Goal: Communication & Community: Share content

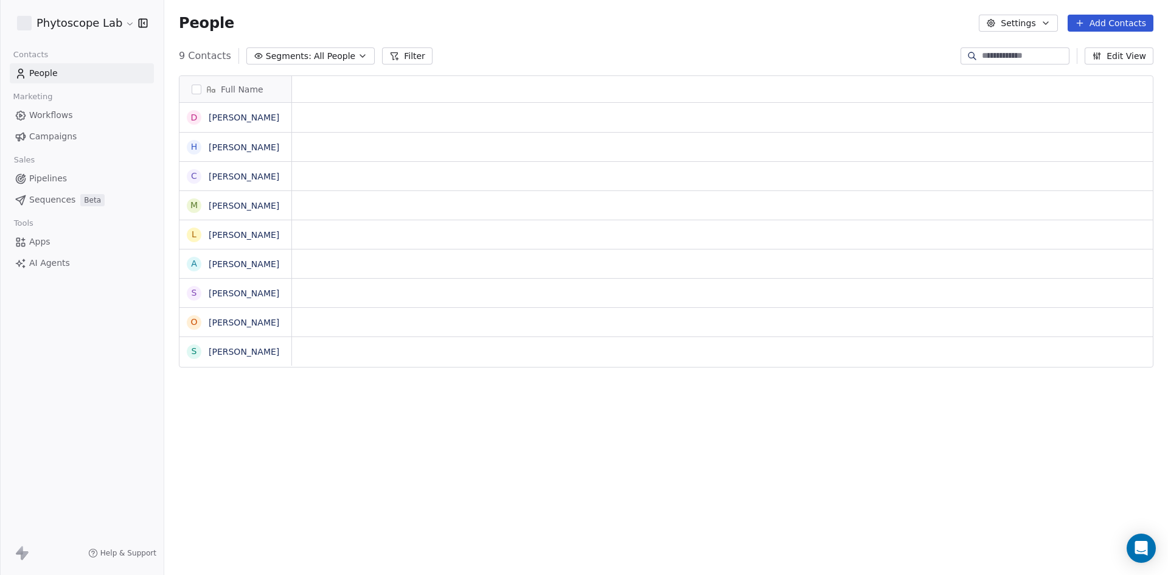
scroll to position [10, 10]
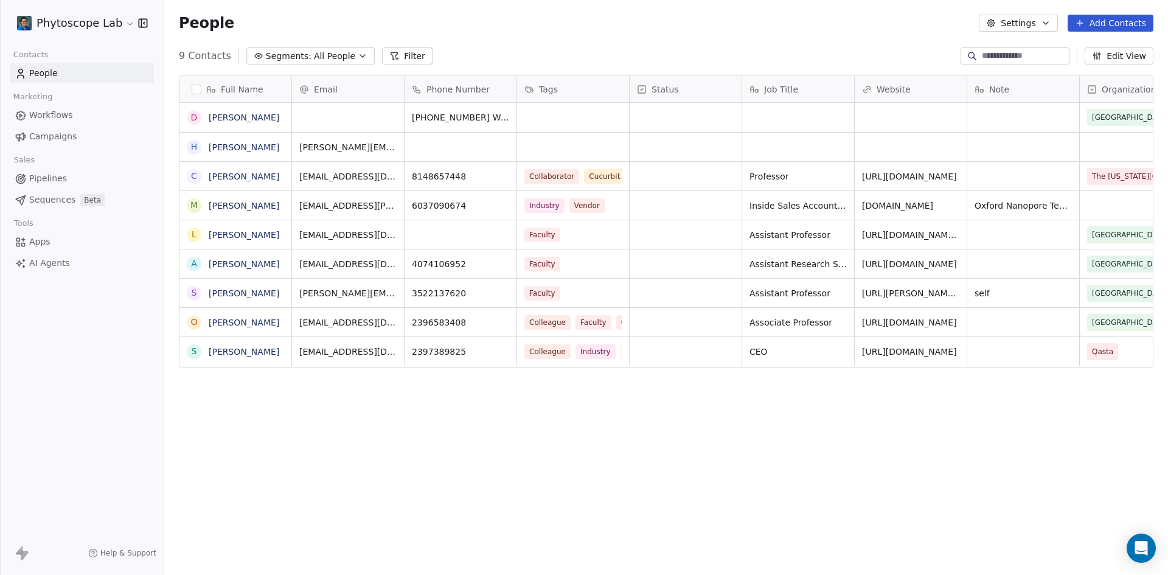
click at [1084, 20] on icon at bounding box center [1080, 23] width 10 height 10
click at [1093, 49] on span "Create new contact" at bounding box center [1116, 49] width 83 height 13
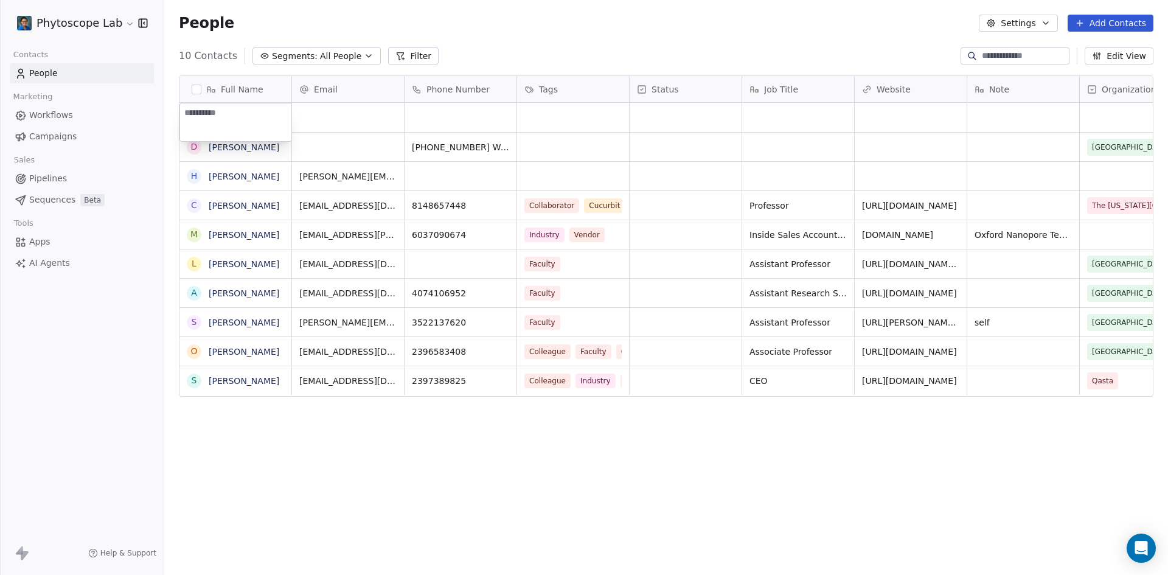
click at [260, 117] on textarea at bounding box center [235, 122] width 111 height 38
paste textarea "********"
type textarea "**********"
click at [331, 117] on html "Phytoscope Lab Contacts People Marketing Workflows Campaigns Sales Pipelines Se…" at bounding box center [584, 287] width 1168 height 575
click at [335, 120] on div "grid" at bounding box center [348, 117] width 112 height 29
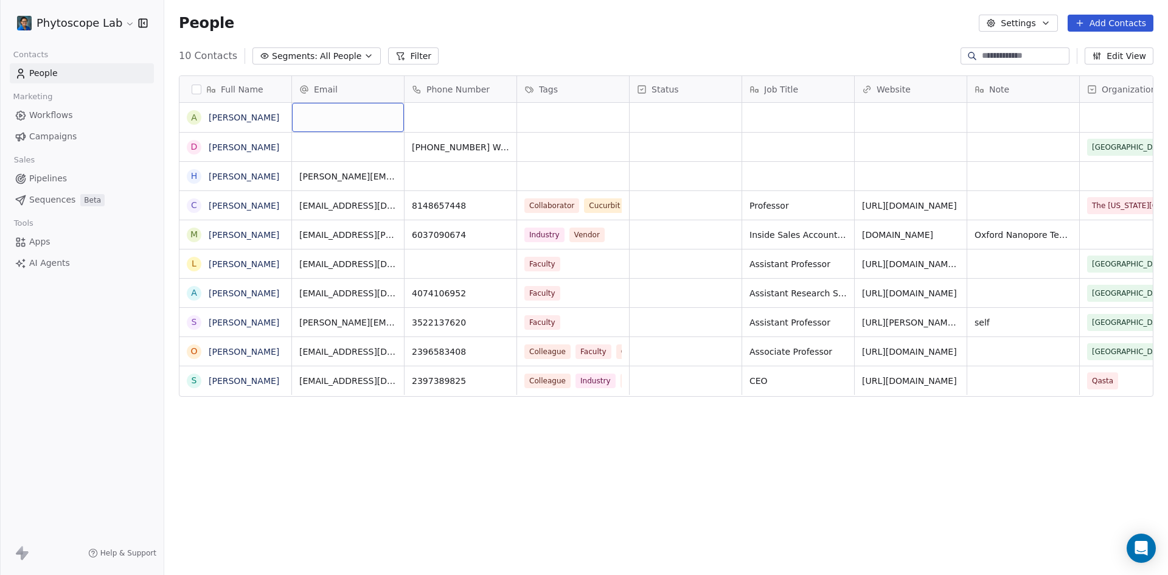
click at [335, 120] on div "grid" at bounding box center [348, 117] width 112 height 29
type input "**********"
click at [438, 114] on html "Phytoscope Lab Contacts People Marketing Workflows Campaigns Sales Pipelines Se…" at bounding box center [584, 287] width 1168 height 575
click at [550, 115] on div "grid" at bounding box center [573, 117] width 112 height 29
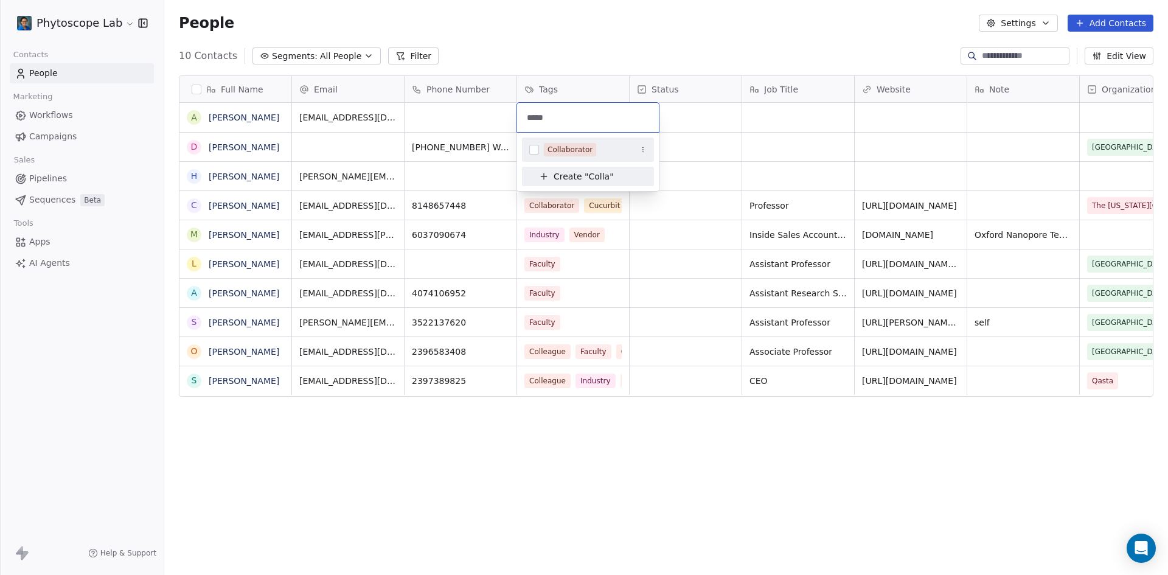
type input "*****"
click at [580, 150] on div "Collaborator" at bounding box center [569, 149] width 45 height 11
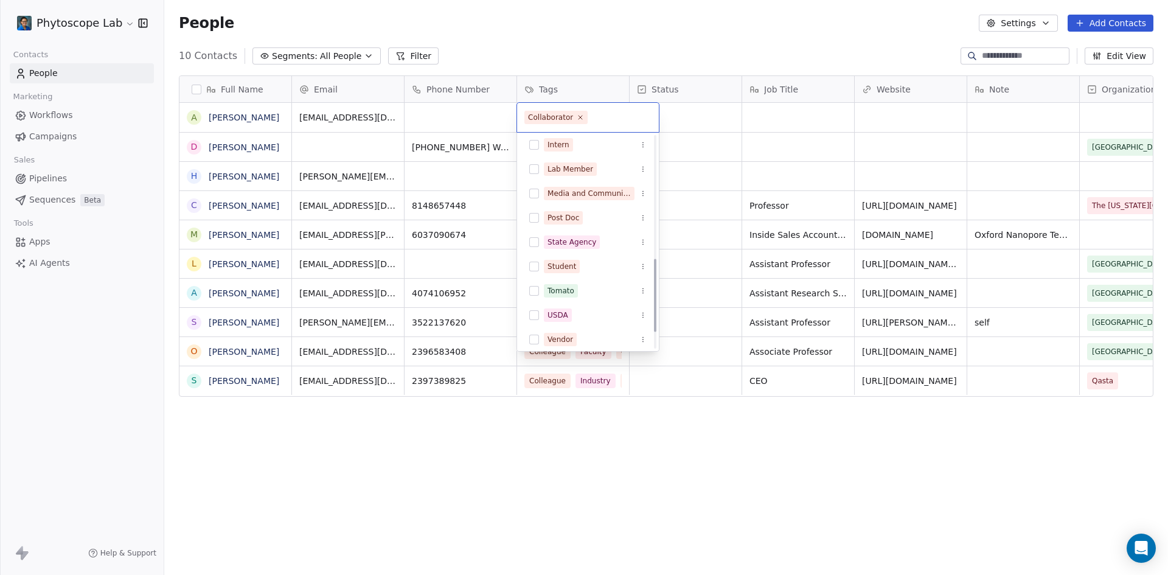
scroll to position [365, 0]
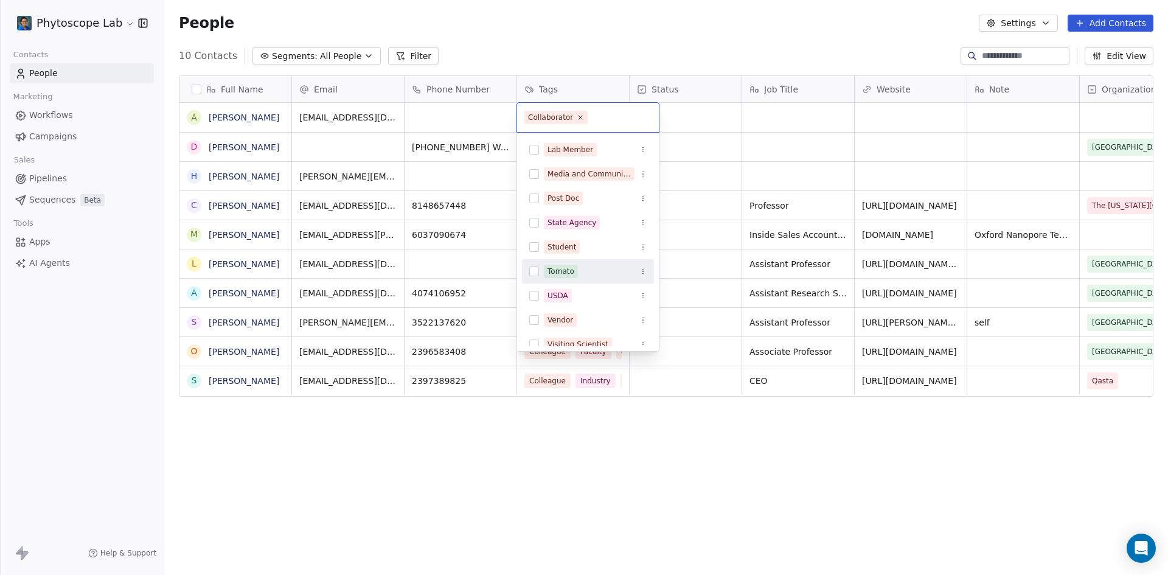
click at [571, 268] on div "Tomato" at bounding box center [560, 271] width 27 height 11
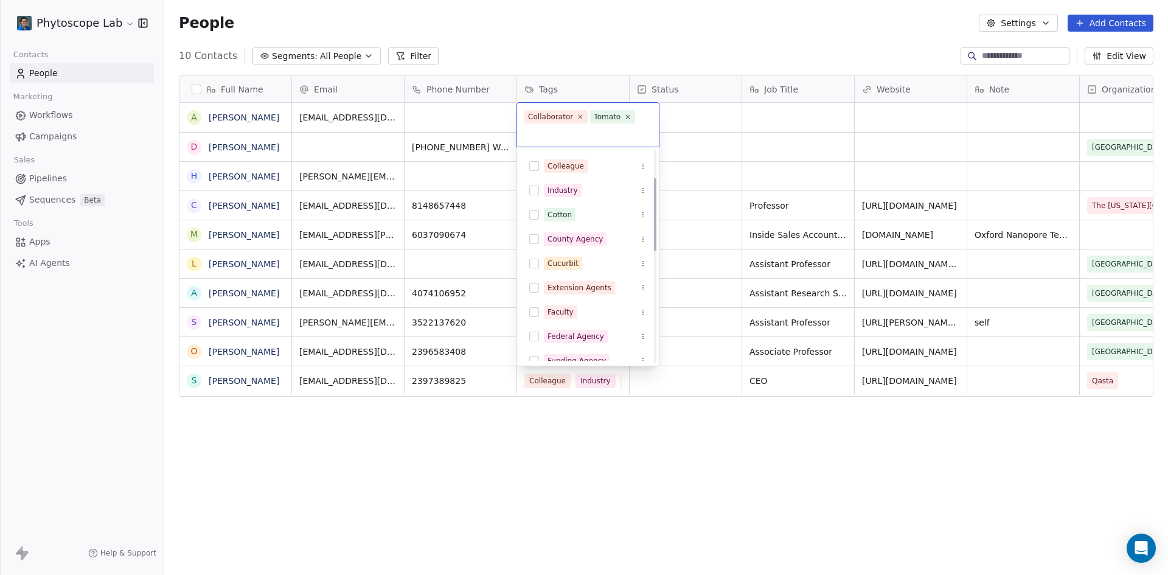
scroll to position [35, 0]
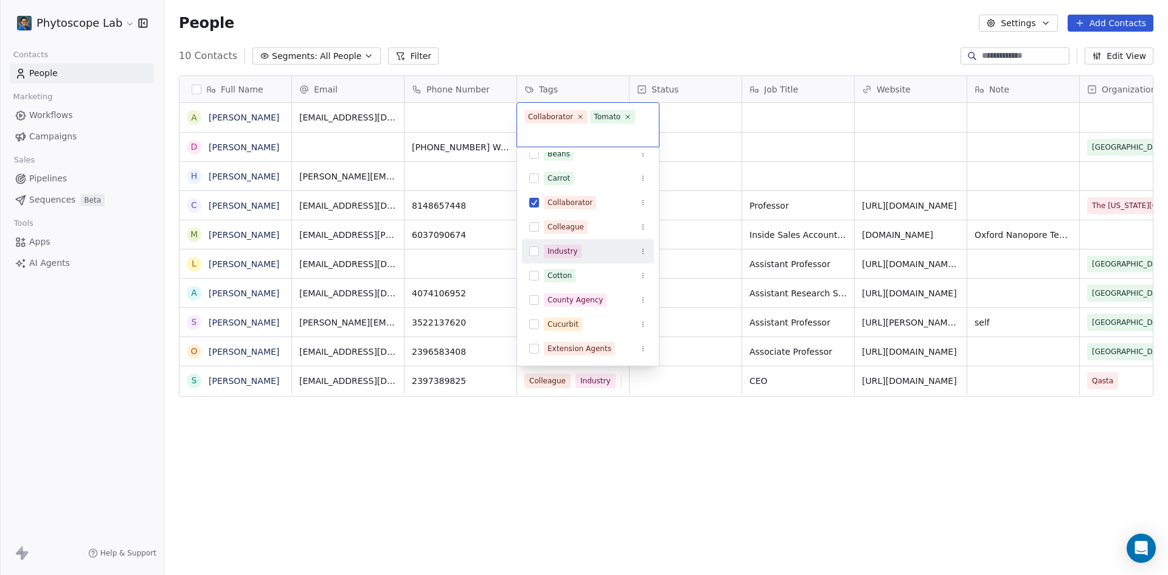
click at [569, 250] on div "Industry" at bounding box center [562, 251] width 30 height 11
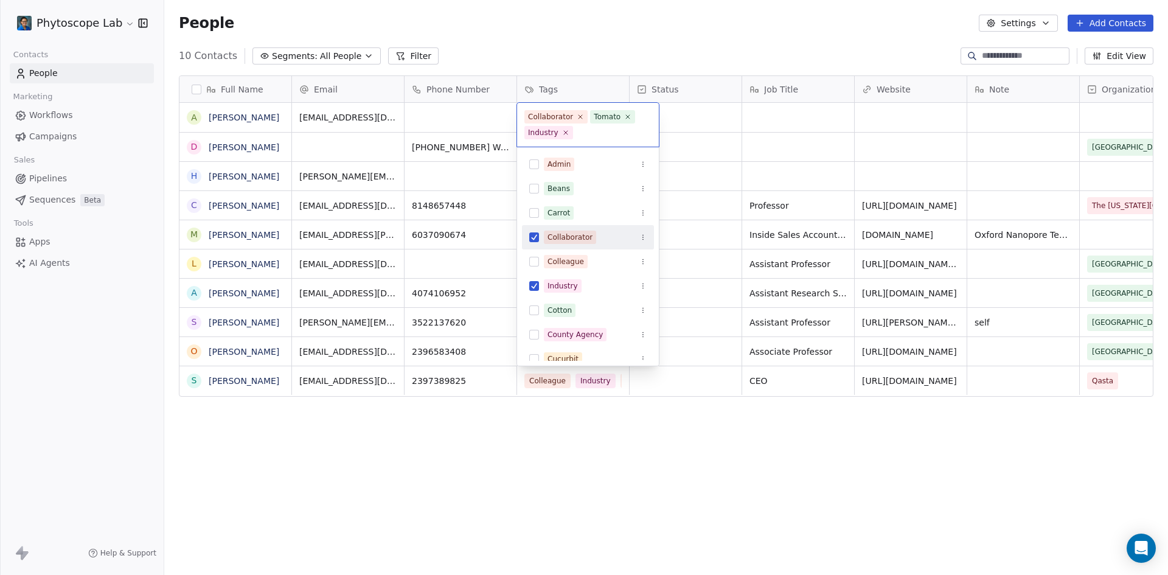
click at [674, 426] on html "Phytoscope Lab Contacts People Marketing Workflows Campaigns Sales Pipelines Se…" at bounding box center [584, 287] width 1168 height 575
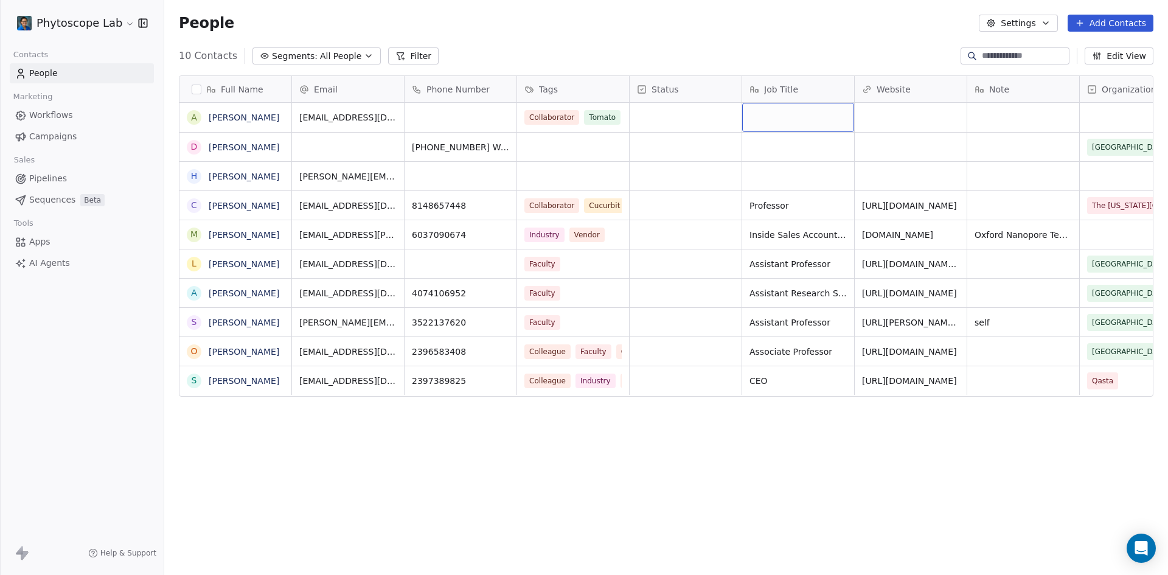
click at [788, 119] on div "grid" at bounding box center [798, 117] width 112 height 29
type textarea "**********"
click at [890, 128] on html "Phytoscope Lab Contacts People Marketing Workflows Campaigns Sales Pipelines Se…" at bounding box center [584, 287] width 1168 height 575
click at [1003, 111] on div "grid" at bounding box center [1023, 117] width 112 height 29
type textarea "*"
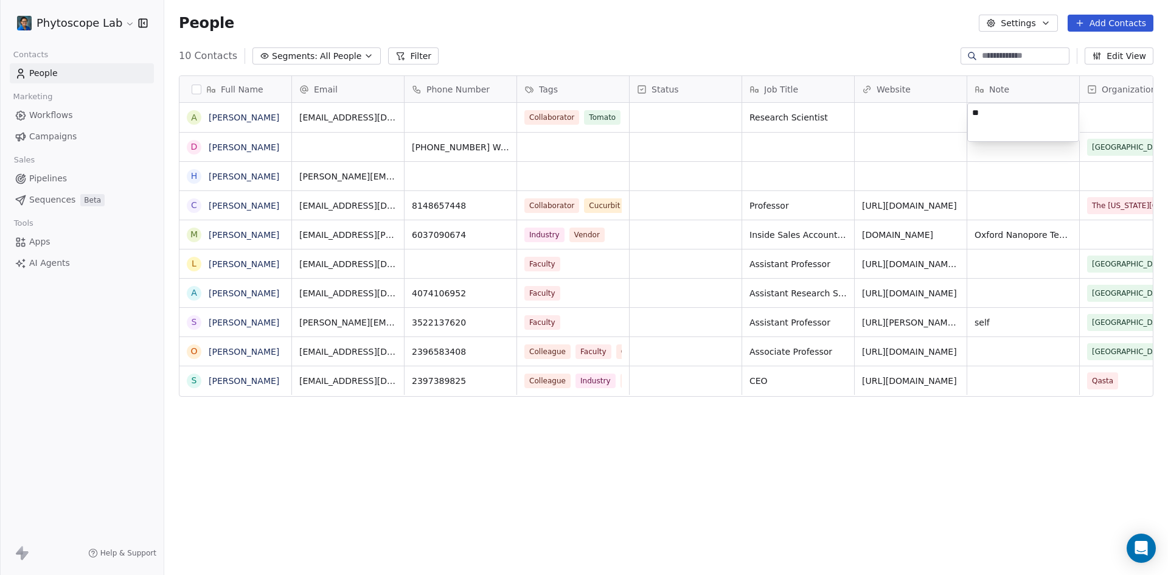
type textarea "*"
paste textarea "**********"
type textarea "**********"
click at [1030, 391] on html "Phytoscope Lab Contacts People Marketing Workflows Campaigns Sales Pipelines Se…" at bounding box center [584, 287] width 1168 height 575
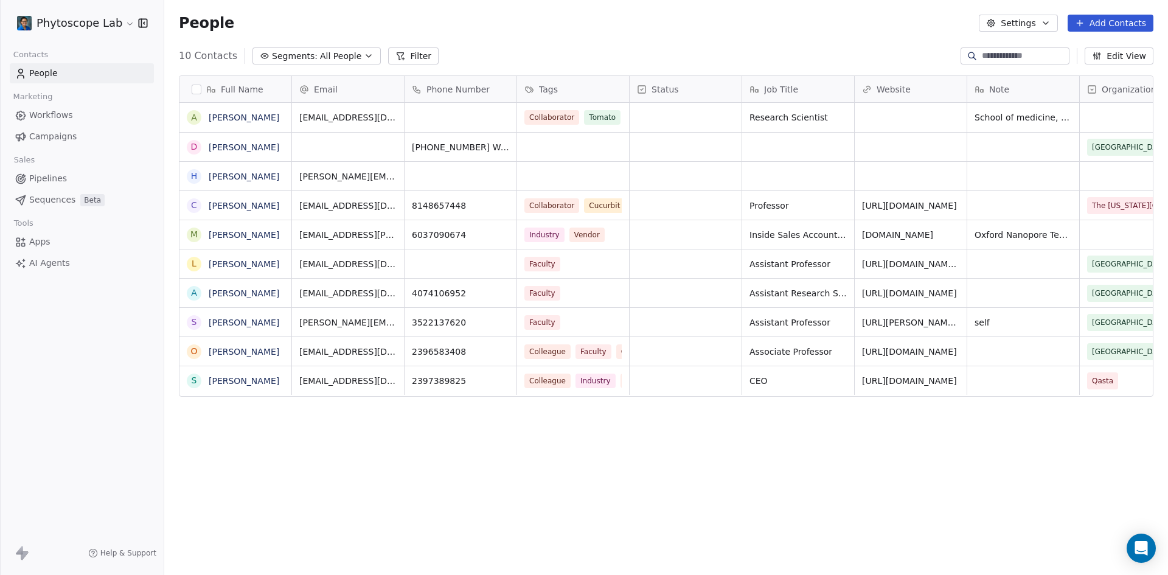
scroll to position [0, 49]
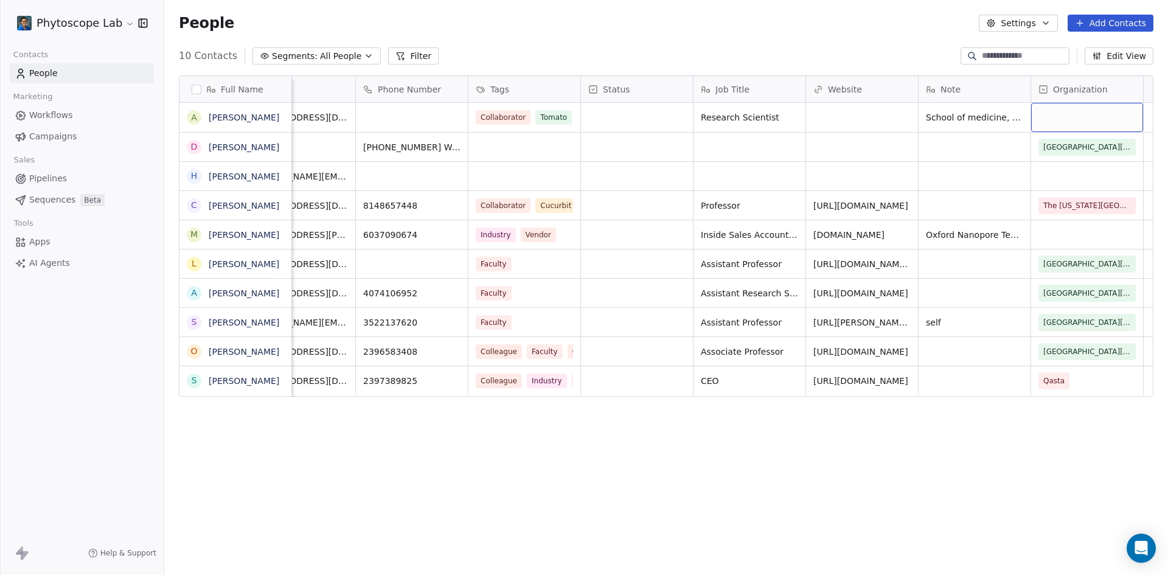
click at [1105, 122] on div "grid" at bounding box center [1087, 117] width 112 height 29
type input "*****"
click at [879, 38] on html "Phytoscope Lab Contacts People Marketing Workflows Campaigns Sales Pipelines Se…" at bounding box center [584, 287] width 1168 height 575
click at [1119, 57] on button "Edit View" at bounding box center [1118, 55] width 69 height 17
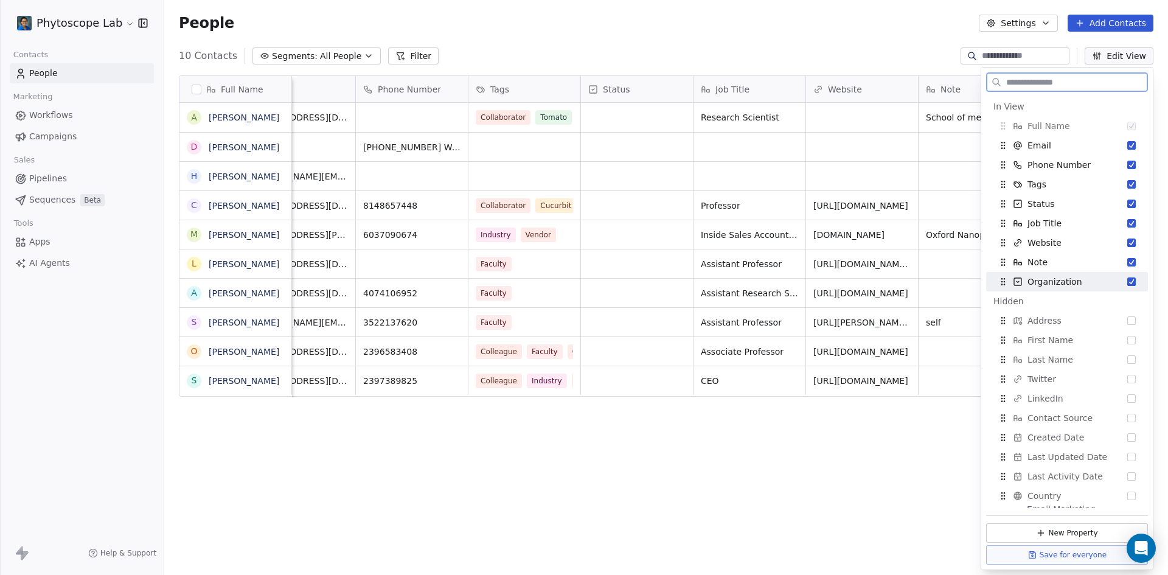
click at [1016, 283] on icon "Suggestions" at bounding box center [1018, 282] width 10 height 10
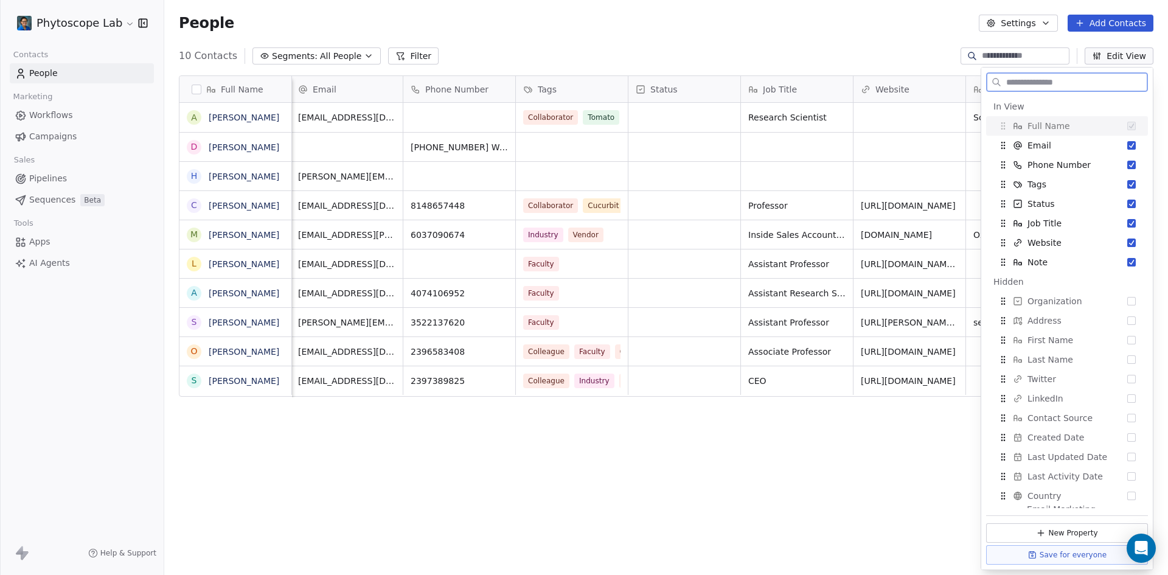
scroll to position [0, 10]
click at [1019, 301] on icon "Suggestions" at bounding box center [1017, 300] width 2 height 1
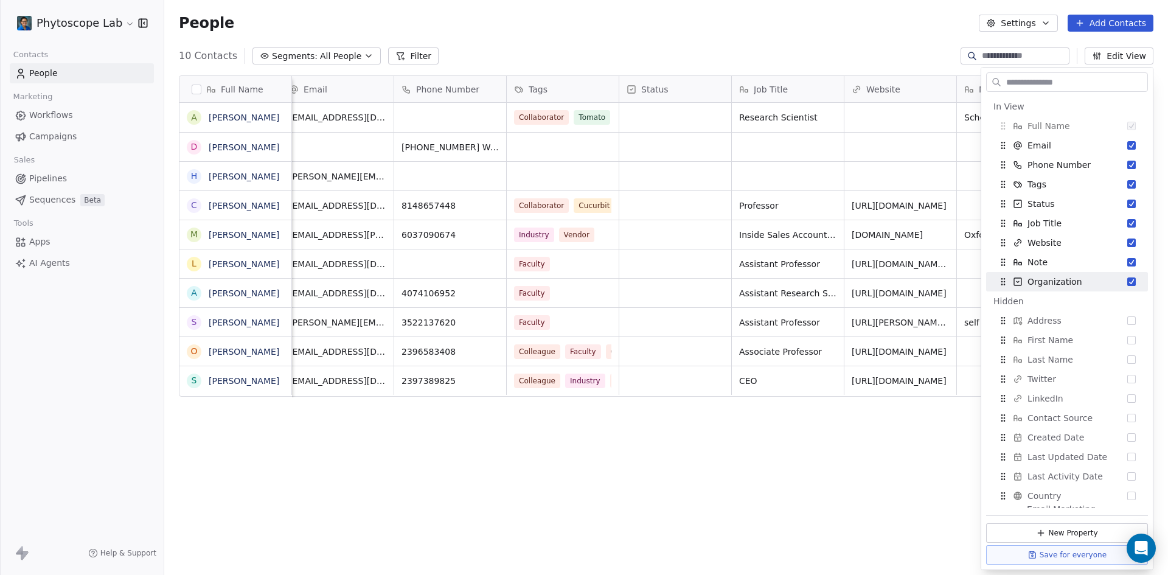
drag, startPoint x: 1049, startPoint y: 277, endPoint x: 849, endPoint y: 549, distance: 337.5
click at [849, 549] on div "Full Name A [PERSON_NAME] D [PERSON_NAME] H [PERSON_NAME] C [PERSON_NAME] M [PE…" at bounding box center [665, 319] width 1003 height 506
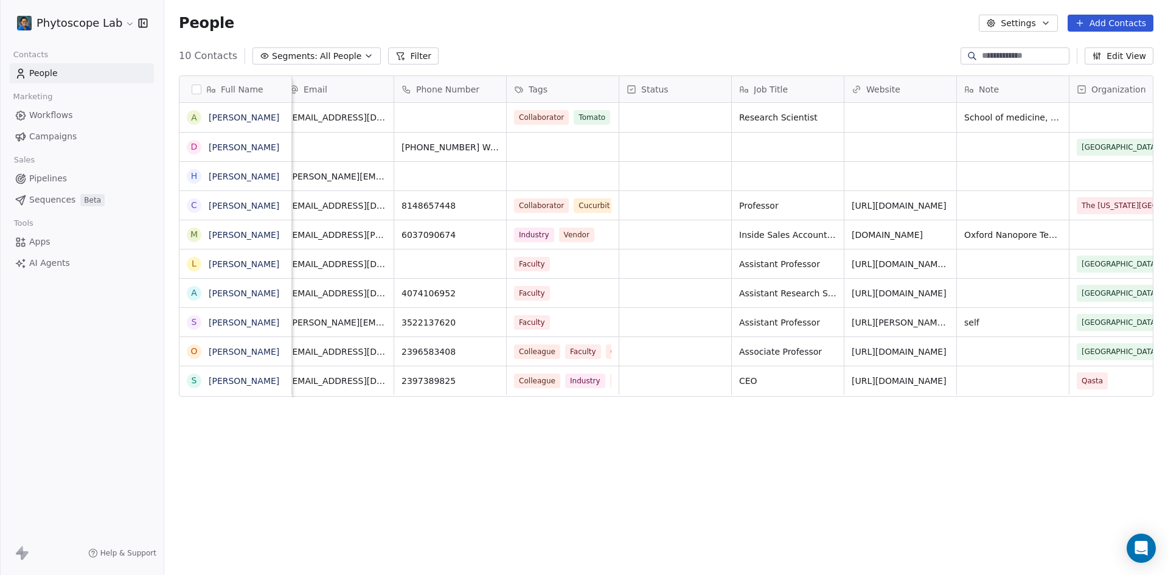
click at [1028, 16] on button "Settings" at bounding box center [1018, 23] width 78 height 17
click at [1117, 30] on html "Phytoscope Lab Contacts People Marketing Workflows Campaigns Sales Pipelines Se…" at bounding box center [584, 287] width 1168 height 575
click at [1079, 89] on icon at bounding box center [1081, 90] width 10 height 10
click at [1070, 116] on span "Edit property" at bounding box center [1083, 115] width 56 height 12
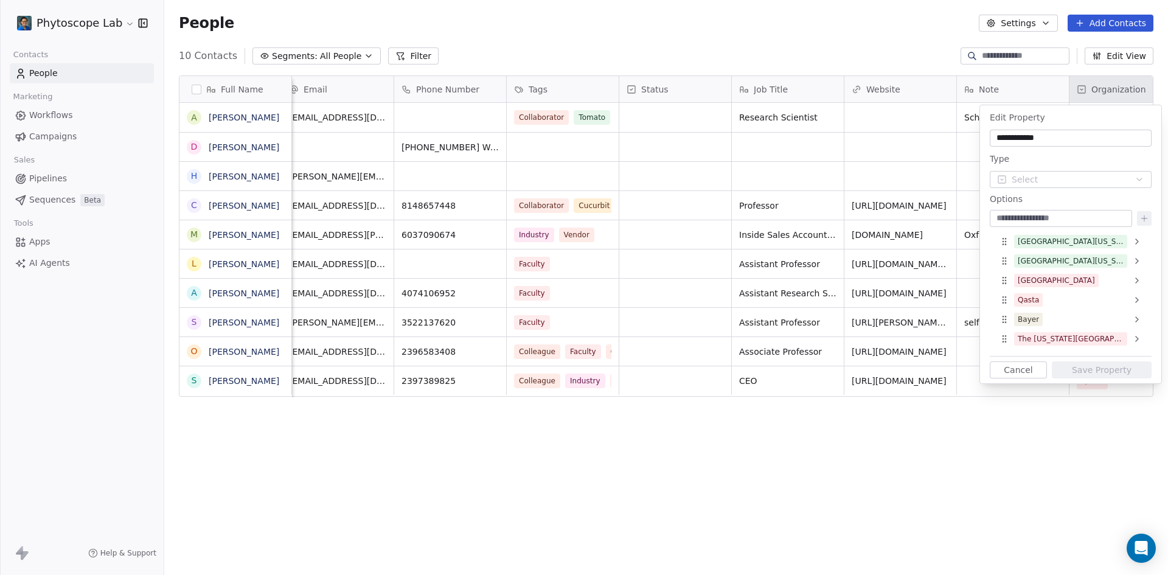
click at [1020, 217] on input at bounding box center [1060, 218] width 137 height 12
type input "**********"
click at [1148, 223] on button at bounding box center [1144, 218] width 15 height 15
click at [1101, 373] on button "Save Property" at bounding box center [1101, 374] width 100 height 17
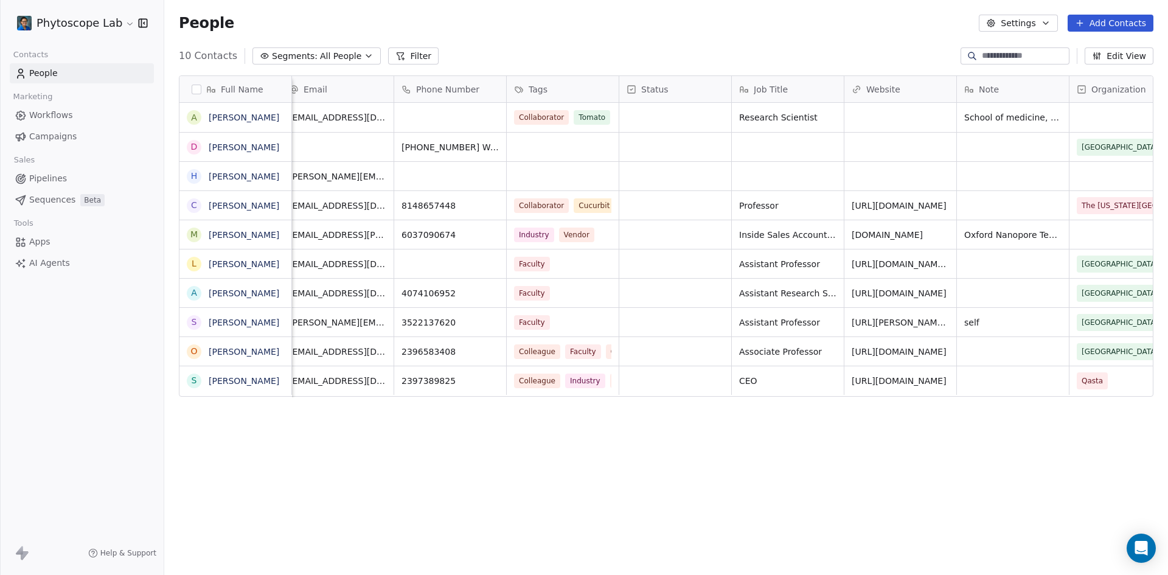
scroll to position [0, 49]
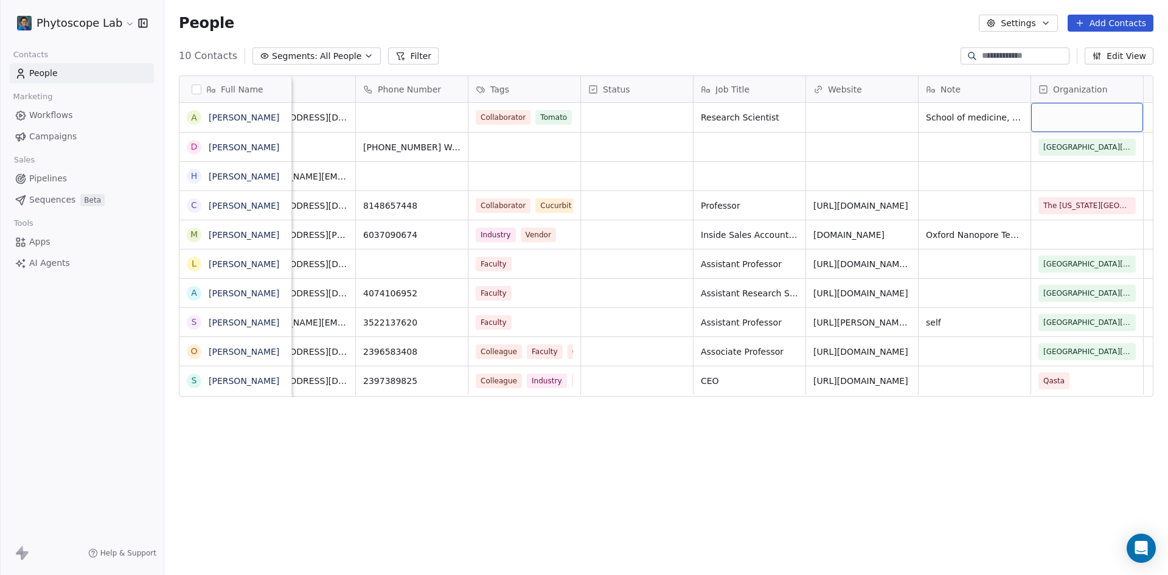
click at [1108, 116] on div "grid" at bounding box center [1087, 117] width 112 height 29
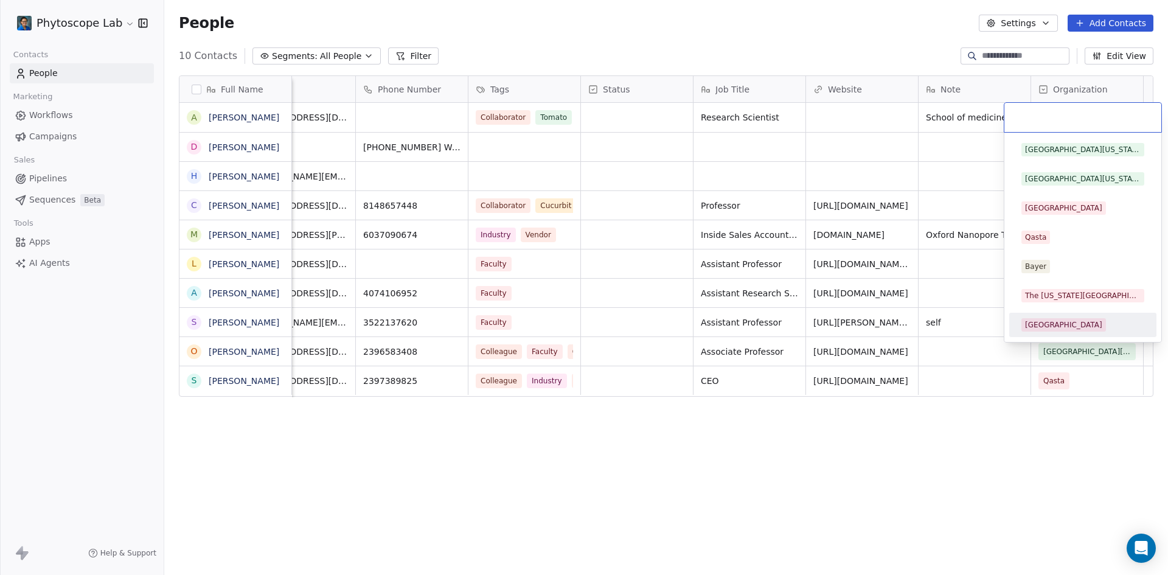
click at [1039, 324] on div "[GEOGRAPHIC_DATA]" at bounding box center [1063, 324] width 77 height 11
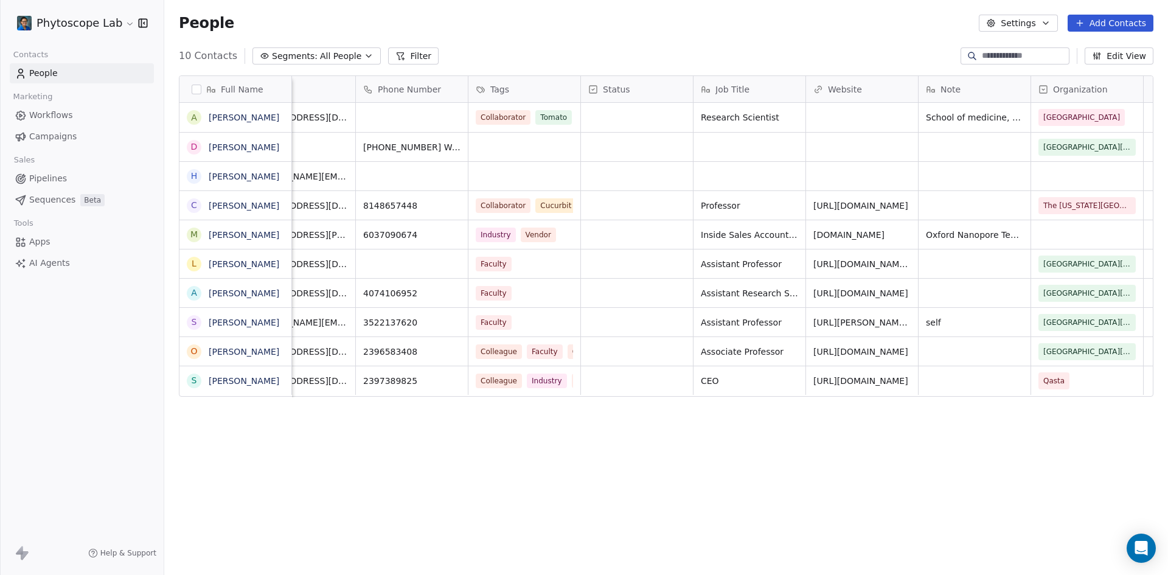
click at [404, 445] on div "Full Name A [PERSON_NAME] D [PERSON_NAME] H [PERSON_NAME] C [PERSON_NAME] M [PE…" at bounding box center [665, 319] width 1003 height 506
click at [471, 58] on div "10 Contacts Segments: All People Filter Edit View" at bounding box center [665, 55] width 1003 height 19
click at [49, 70] on span "People" at bounding box center [43, 73] width 29 height 13
click at [249, 115] on link "[PERSON_NAME]" at bounding box center [244, 118] width 71 height 10
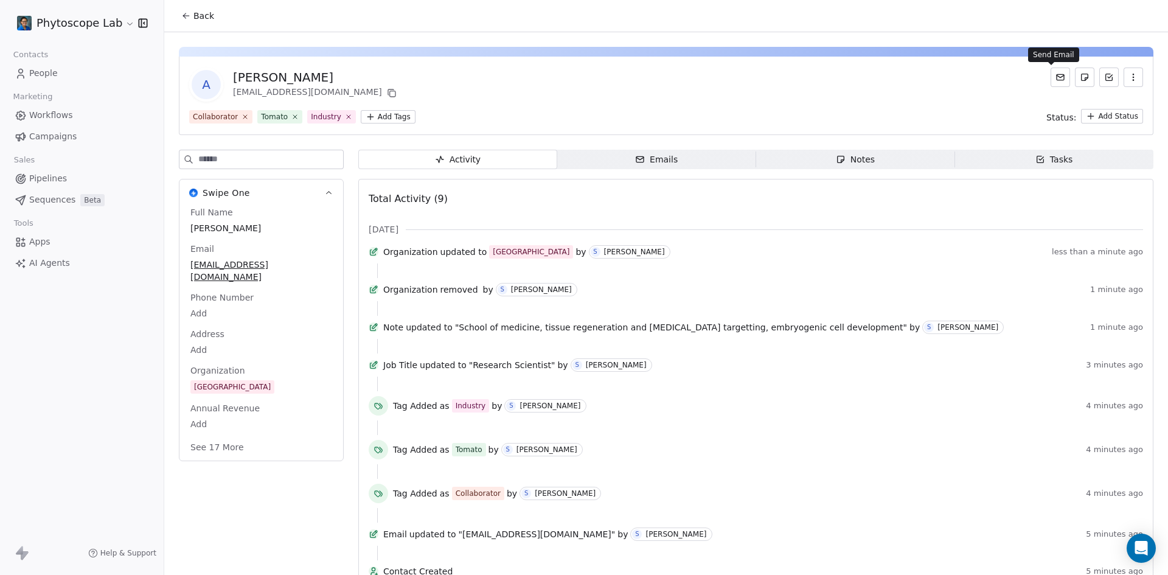
click at [1055, 81] on icon at bounding box center [1060, 77] width 10 height 10
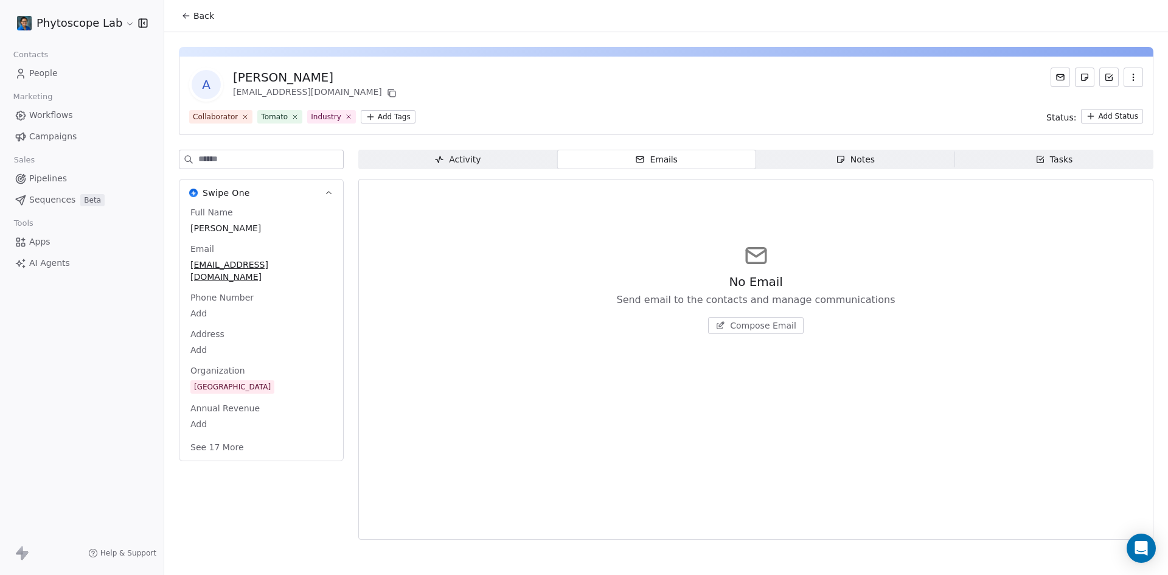
click at [750, 325] on span "Compose Email" at bounding box center [763, 325] width 66 height 12
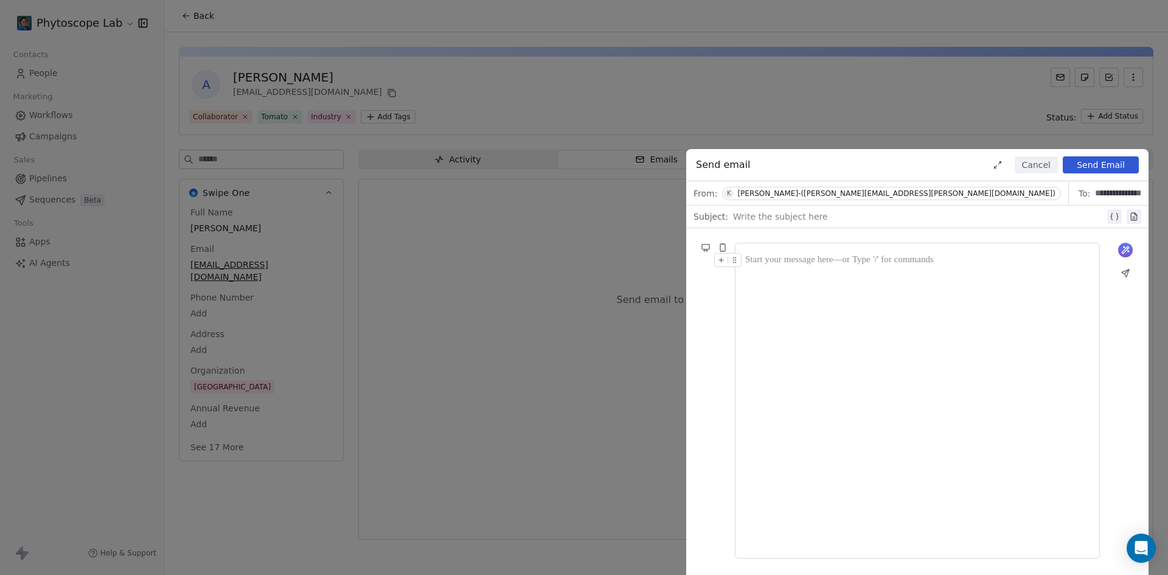
click at [769, 259] on div at bounding box center [917, 260] width 344 height 15
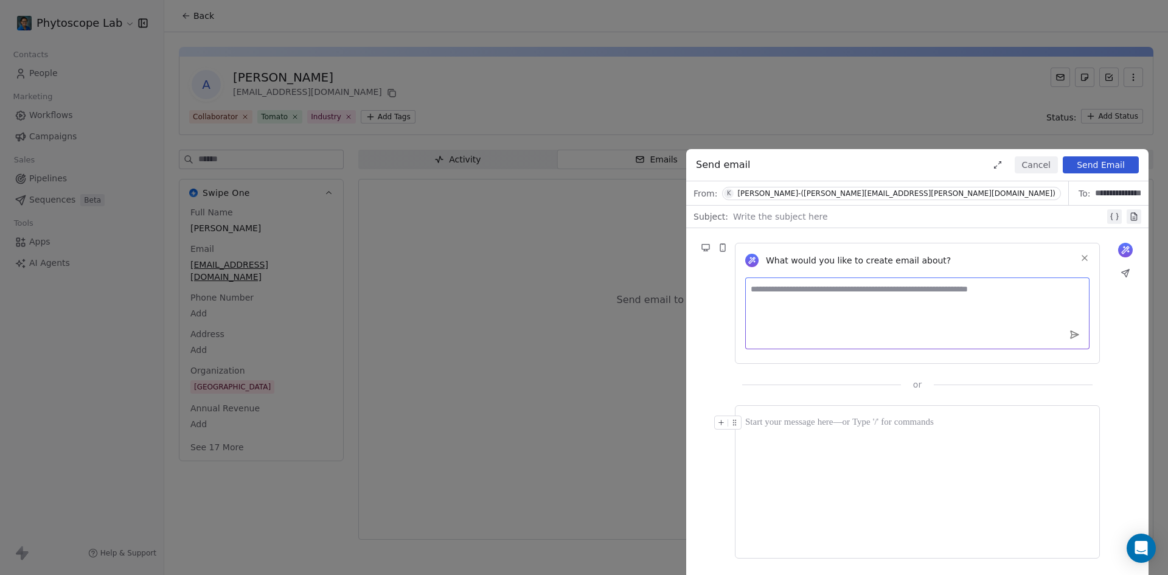
click at [769, 288] on textarea at bounding box center [917, 313] width 344 height 72
click at [762, 427] on div at bounding box center [917, 422] width 344 height 15
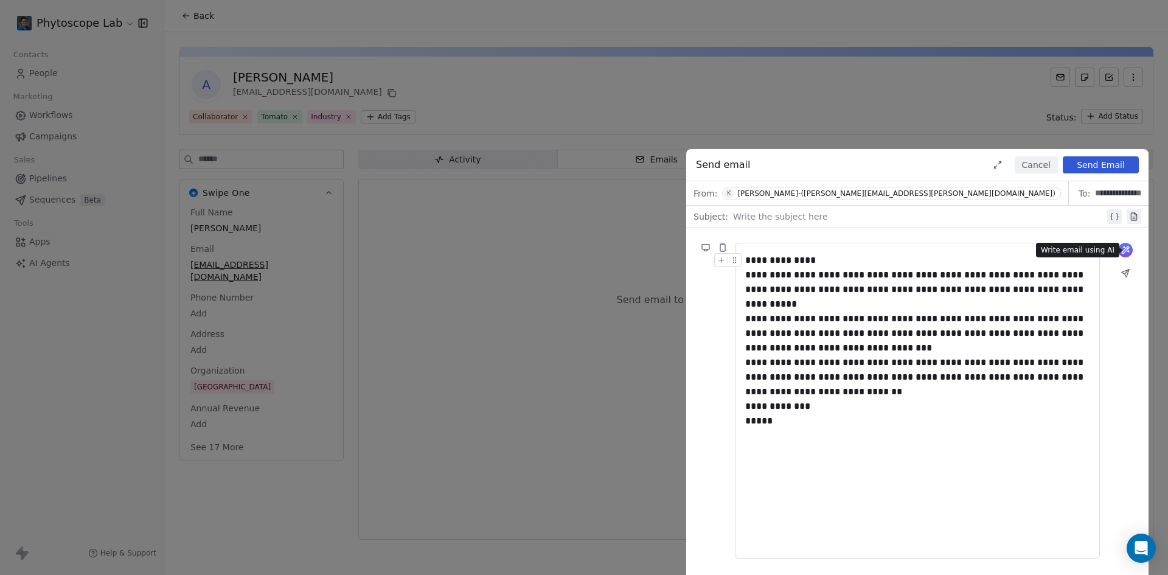
click at [1125, 252] on icon at bounding box center [1125, 250] width 10 height 10
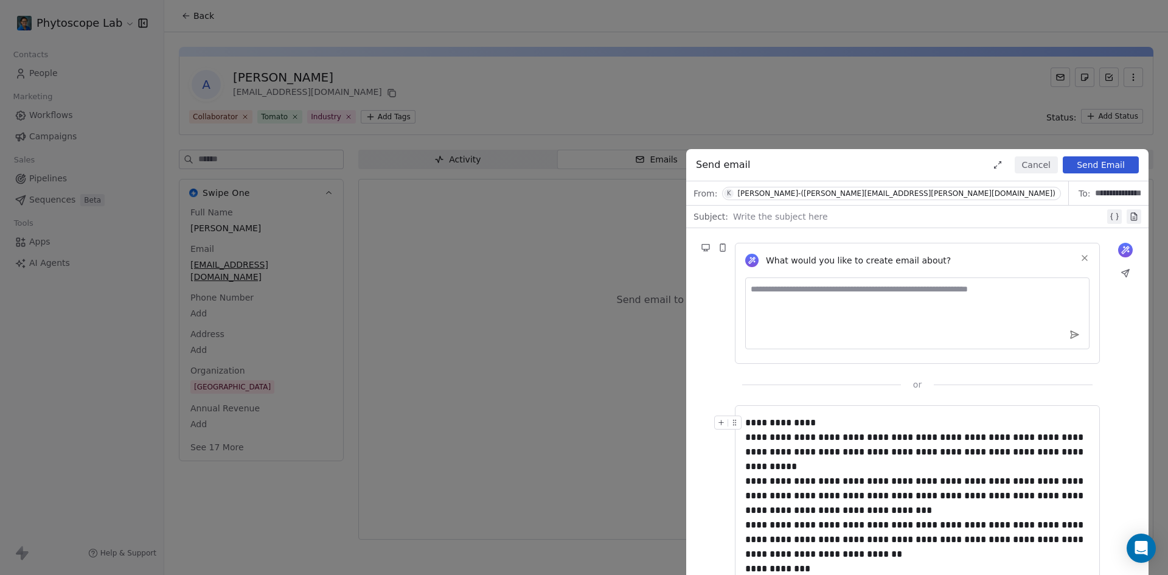
click at [774, 293] on textarea at bounding box center [917, 313] width 344 height 72
paste textarea "**********"
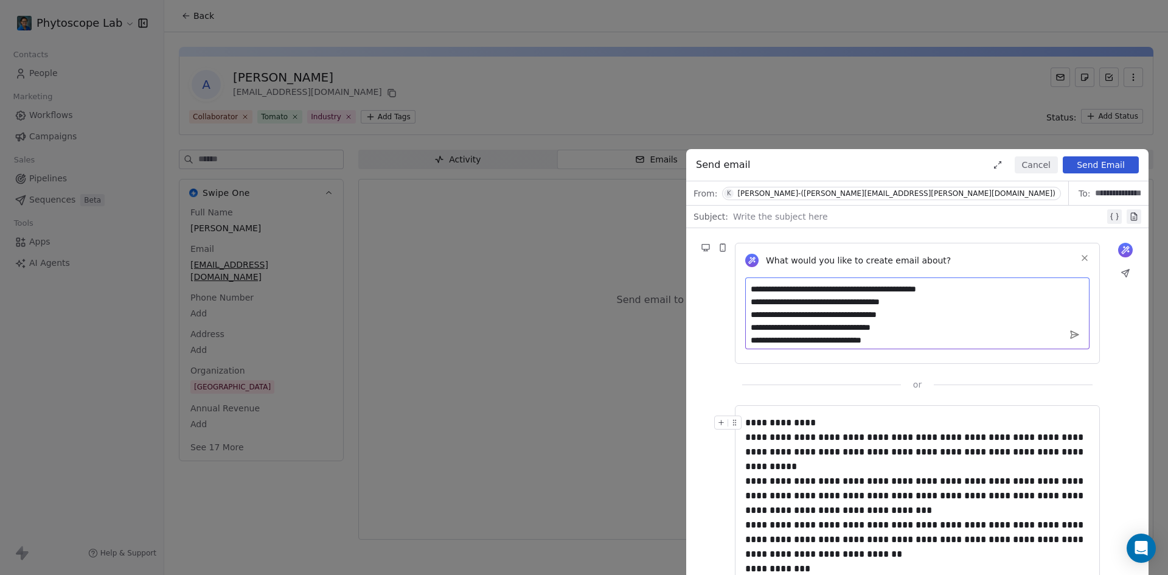
scroll to position [572, 0]
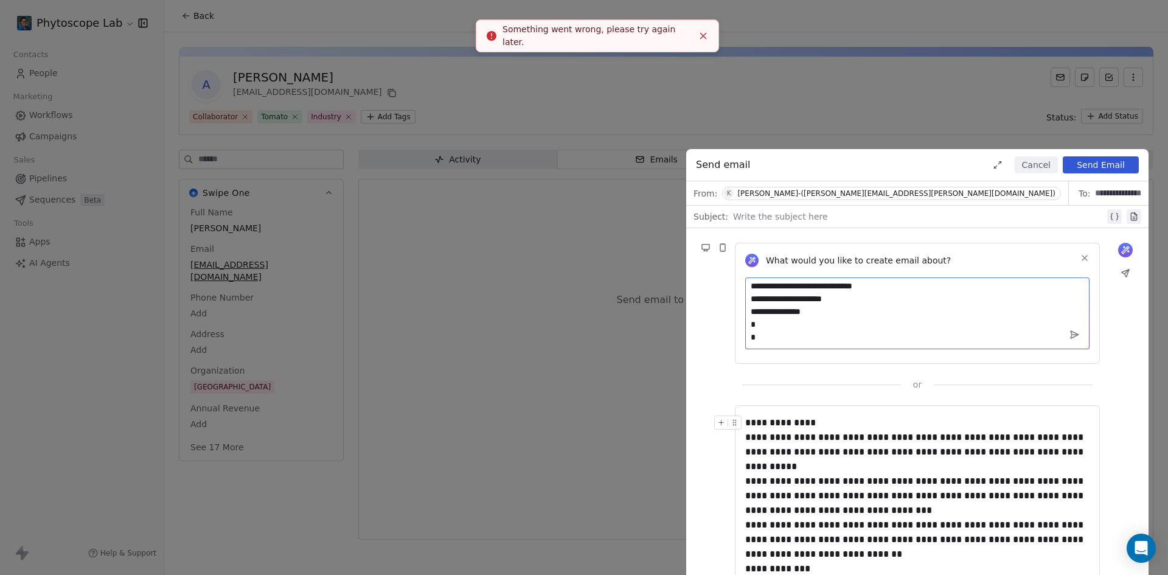
click at [705, 37] on line "Close toast" at bounding box center [703, 35] width 5 height 5
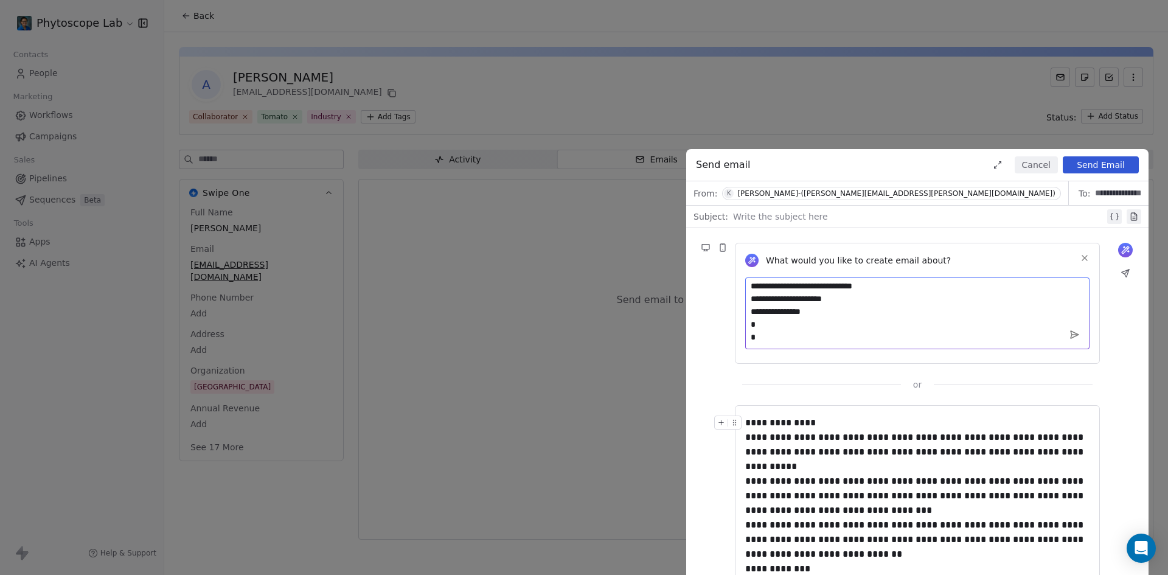
click at [805, 322] on textarea at bounding box center [917, 313] width 344 height 72
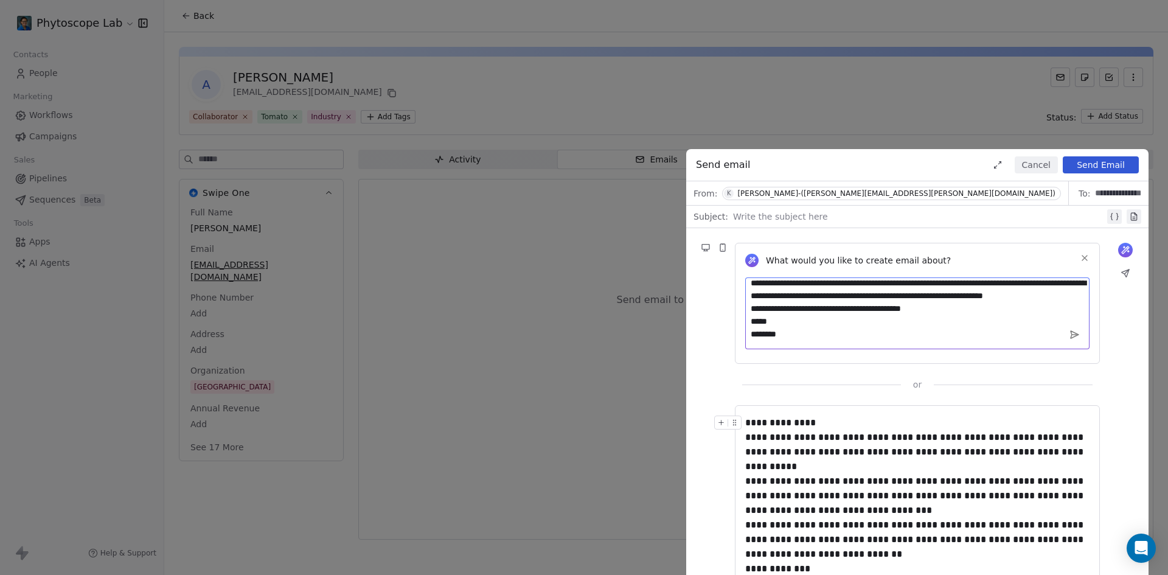
scroll to position [0, 0]
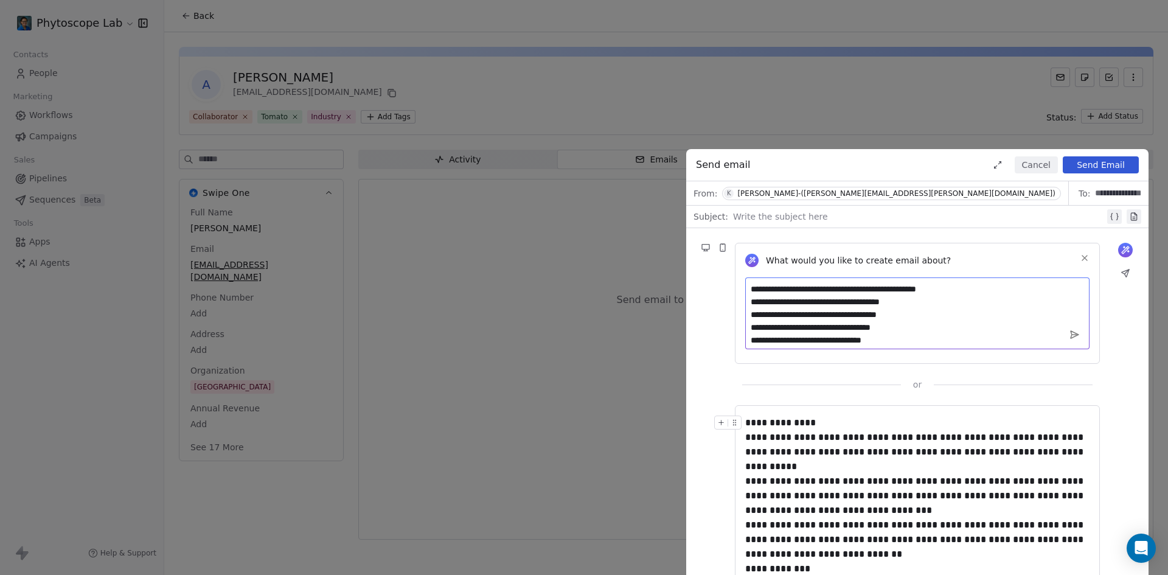
click at [882, 287] on textarea at bounding box center [917, 313] width 344 height 72
click at [820, 302] on textarea at bounding box center [917, 313] width 344 height 72
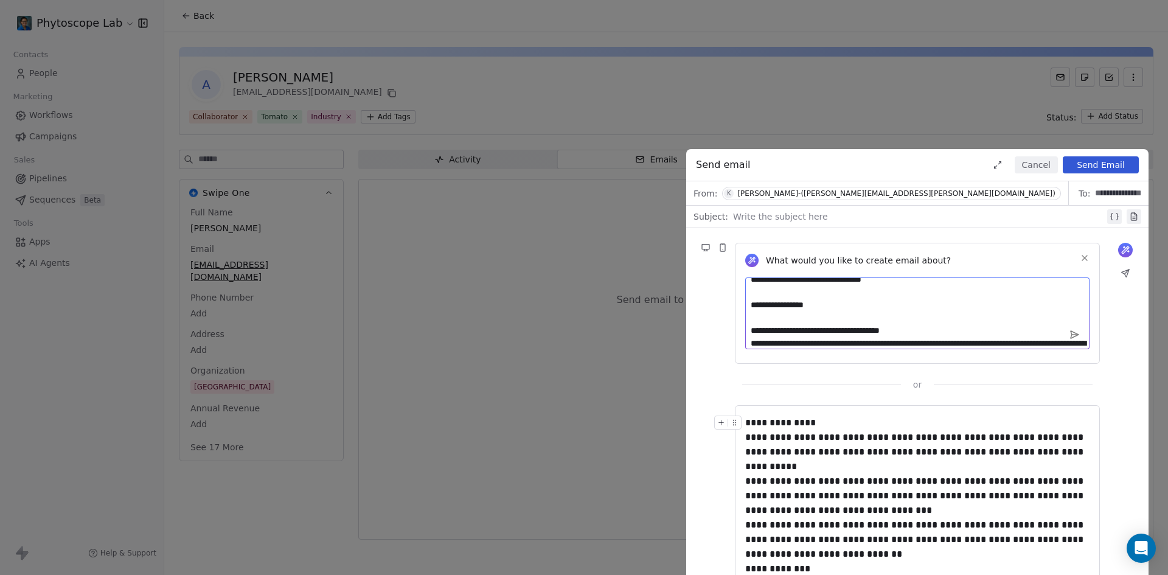
drag, startPoint x: 802, startPoint y: 286, endPoint x: 829, endPoint y: 308, distance: 35.0
click at [829, 308] on textarea at bounding box center [917, 313] width 344 height 72
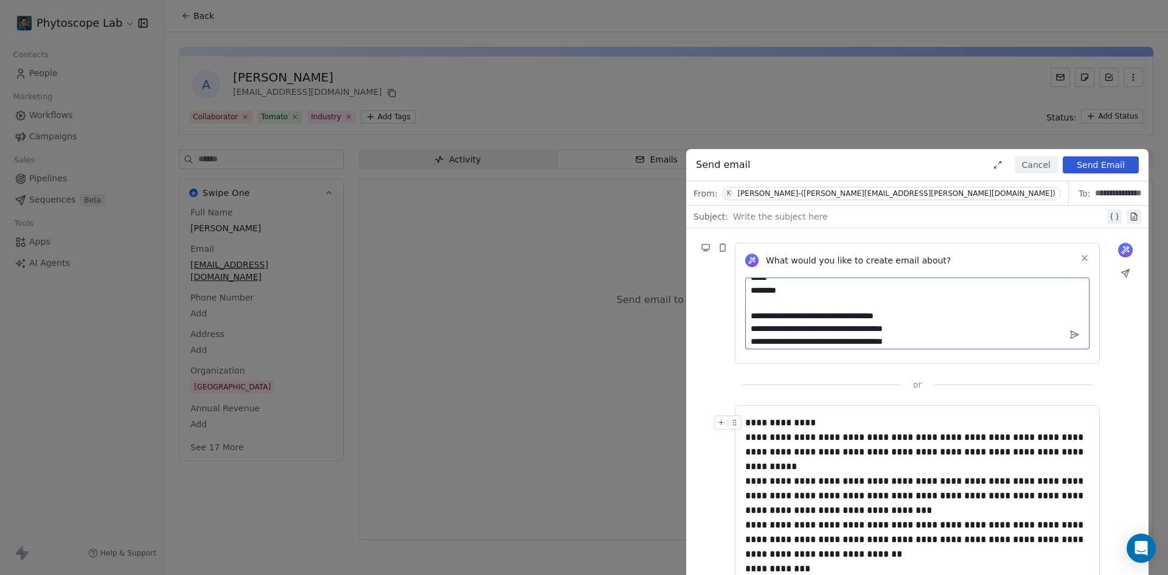
scroll to position [122, 0]
drag, startPoint x: 755, startPoint y: 325, endPoint x: 815, endPoint y: 350, distance: 64.8
click at [815, 350] on div at bounding box center [917, 315] width 344 height 76
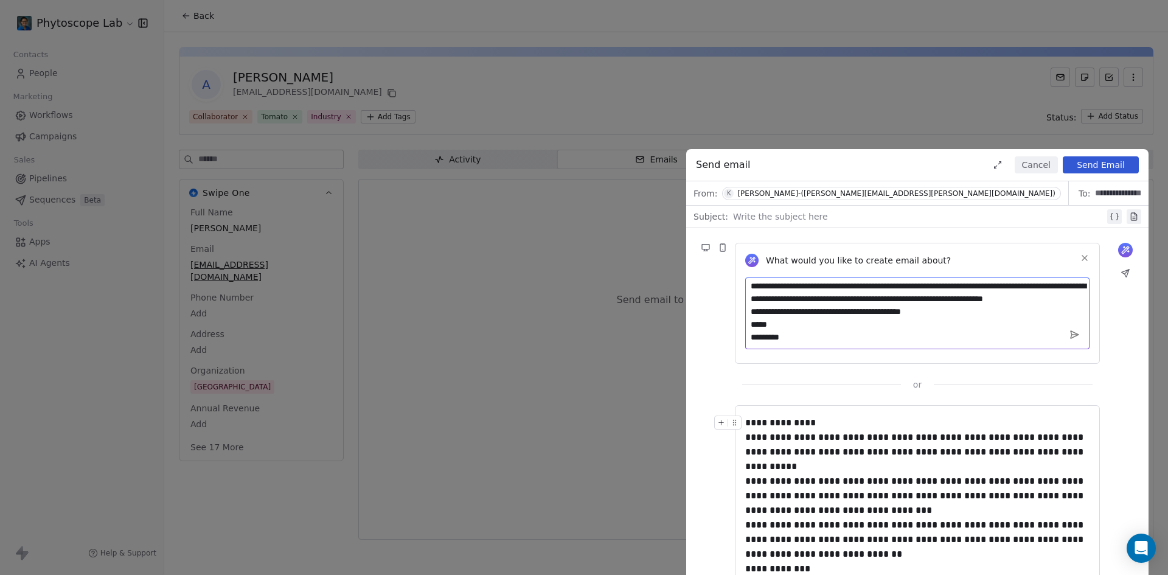
scroll to position [105, 0]
type textarea "**********"
click at [1070, 331] on icon at bounding box center [1074, 334] width 8 height 7
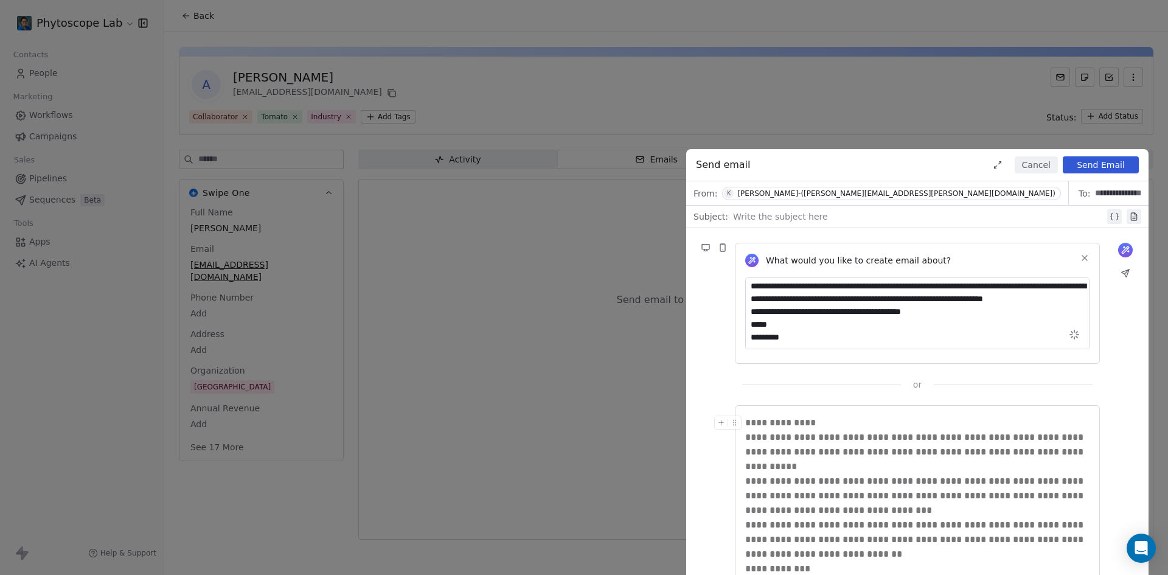
click at [1080, 255] on icon at bounding box center [1084, 258] width 10 height 10
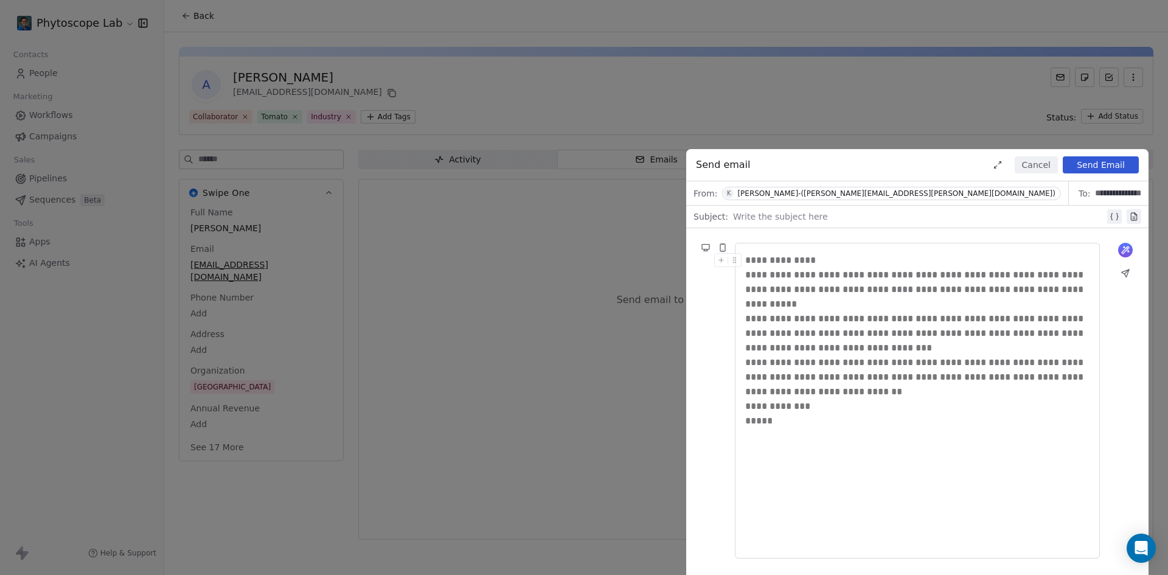
click at [785, 221] on div at bounding box center [919, 216] width 372 height 15
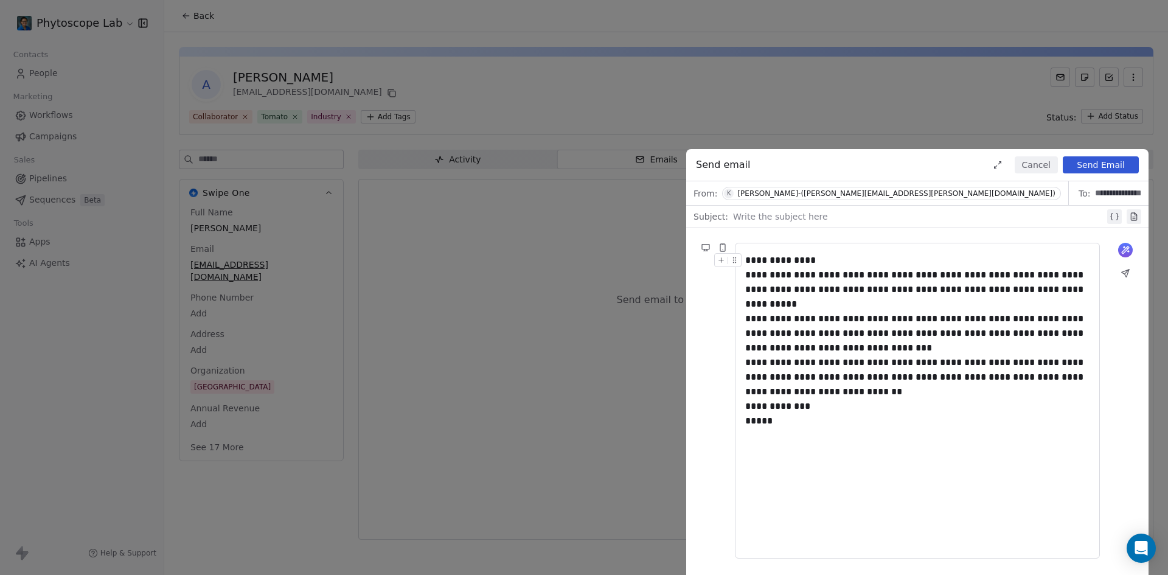
click at [997, 166] on icon at bounding box center [997, 165] width 10 height 10
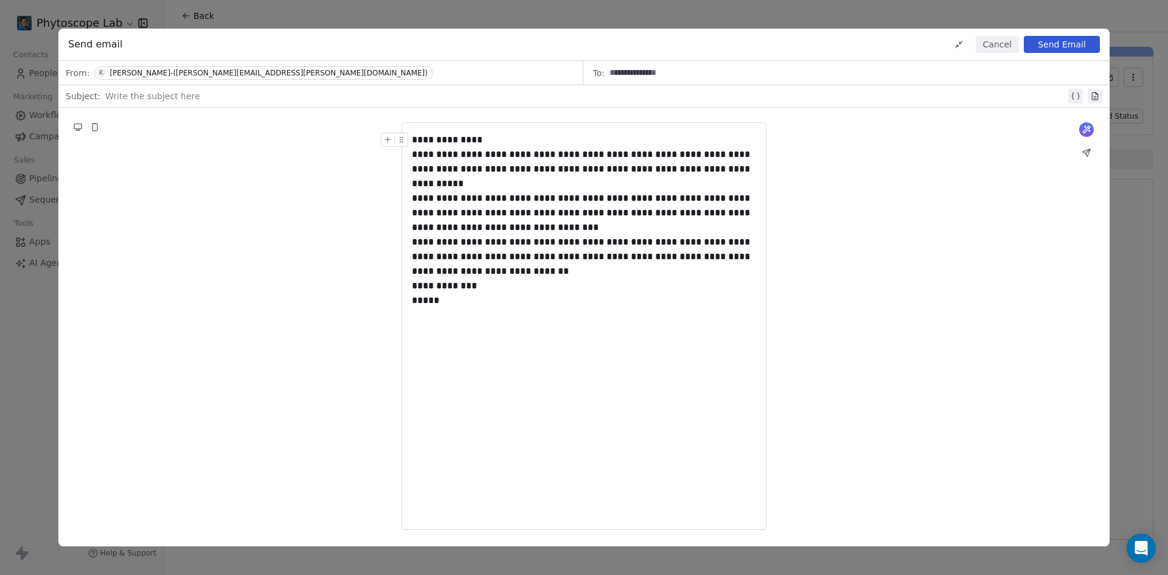
click at [992, 49] on button "Cancel" at bounding box center [996, 44] width 43 height 17
